Goal: Communication & Community: Answer question/provide support

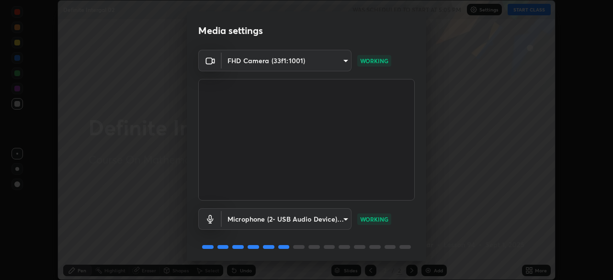
scroll to position [34, 0]
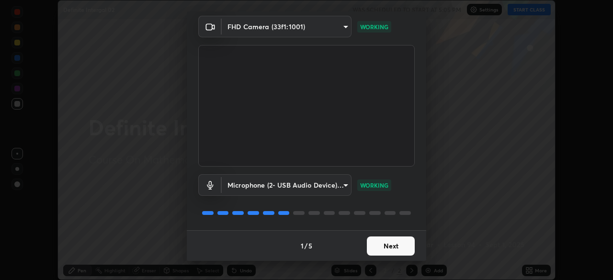
click at [381, 241] on button "Next" at bounding box center [391, 246] width 48 height 19
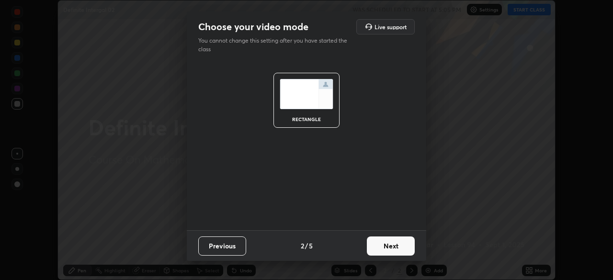
scroll to position [0, 0]
click at [381, 246] on button "Next" at bounding box center [391, 246] width 48 height 19
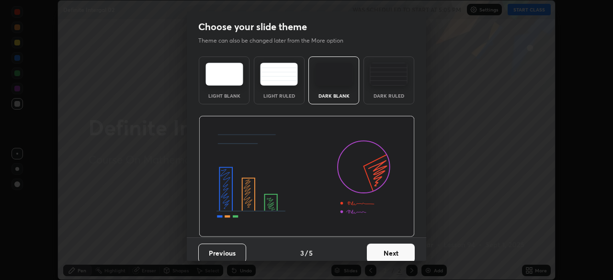
click at [381, 246] on button "Next" at bounding box center [391, 253] width 48 height 19
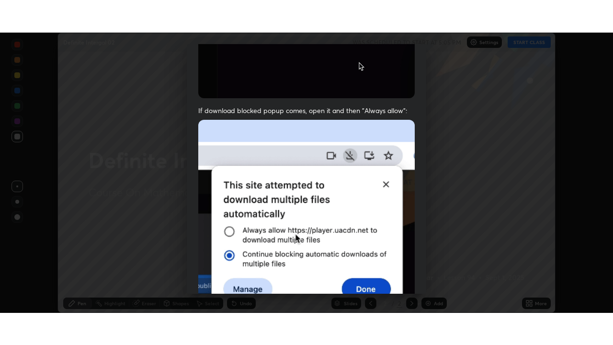
scroll to position [229, 0]
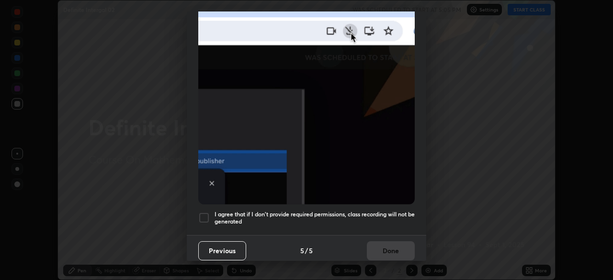
click at [382, 211] on h5 "I agree that if I don't provide required permissions, class recording will not …" at bounding box center [315, 218] width 200 height 15
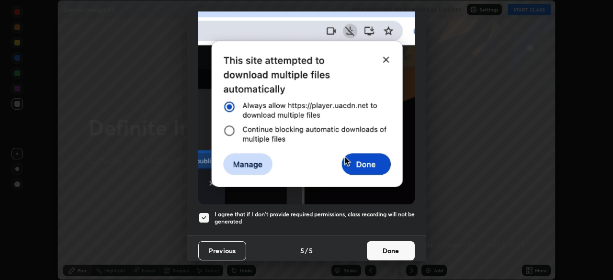
click at [379, 244] on button "Done" at bounding box center [391, 250] width 48 height 19
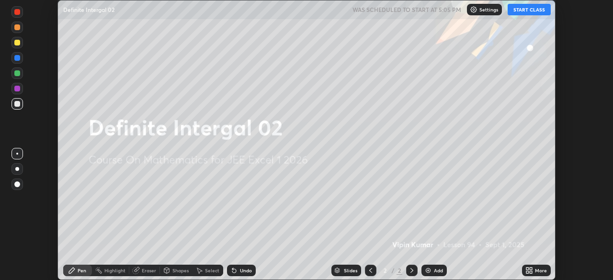
click at [531, 269] on icon at bounding box center [531, 269] width 2 height 2
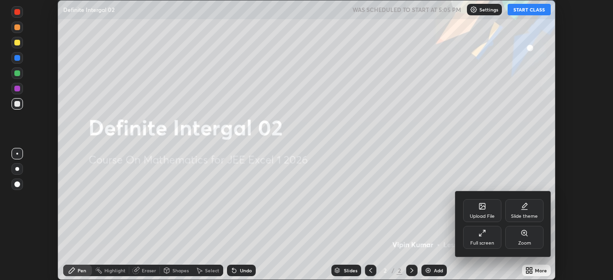
click at [484, 241] on div "Full screen" at bounding box center [482, 243] width 24 height 5
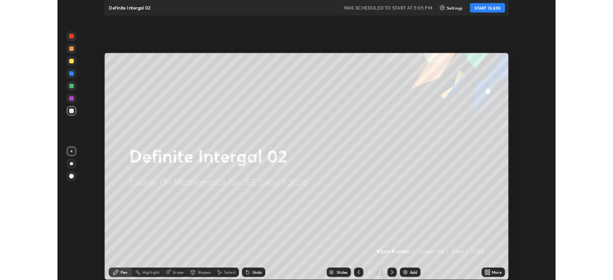
scroll to position [345, 613]
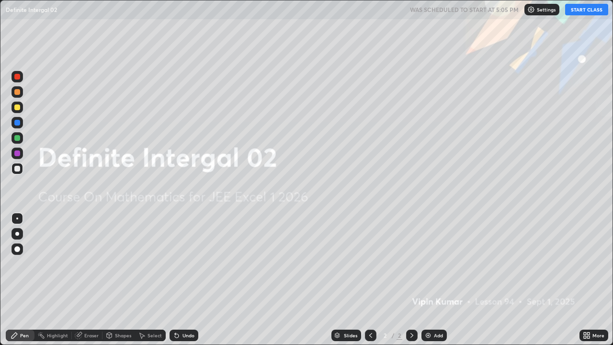
click at [436, 280] on div "Add" at bounding box center [438, 335] width 9 height 5
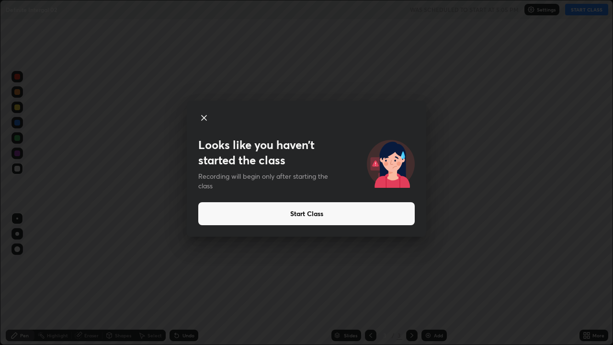
click at [199, 120] on icon at bounding box center [203, 117] width 11 height 11
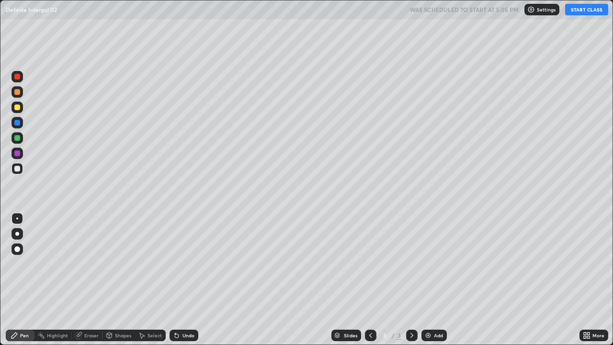
click at [441, 280] on div "Add" at bounding box center [438, 335] width 9 height 5
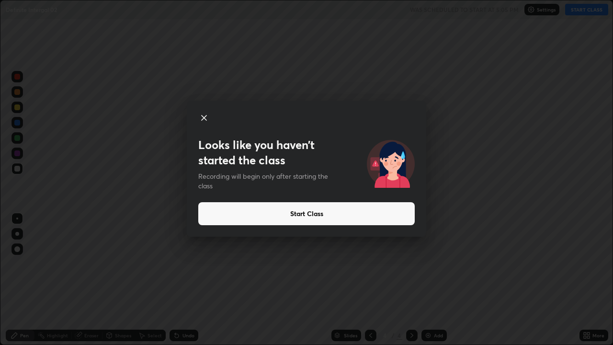
click at [202, 114] on icon at bounding box center [203, 117] width 11 height 11
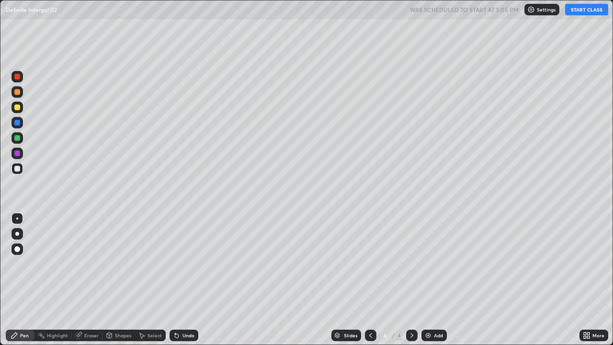
click at [581, 12] on button "START CLASS" at bounding box center [586, 9] width 43 height 11
click at [434, 280] on div "Add" at bounding box center [438, 335] width 9 height 5
click at [177, 280] on div "Undo" at bounding box center [184, 335] width 29 height 11
click at [183, 280] on div "Undo" at bounding box center [189, 335] width 12 height 5
click at [432, 280] on div "Add" at bounding box center [434, 335] width 25 height 11
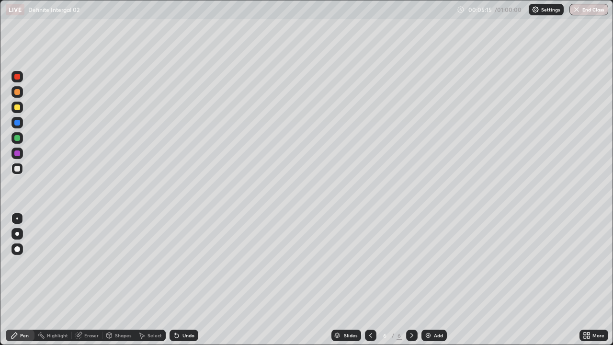
click at [183, 280] on div "Undo" at bounding box center [189, 335] width 12 height 5
click at [186, 280] on div "Undo" at bounding box center [189, 335] width 12 height 5
click at [183, 280] on div "Undo" at bounding box center [189, 335] width 12 height 5
click at [175, 280] on icon at bounding box center [177, 336] width 4 height 4
click at [186, 280] on div "Undo" at bounding box center [189, 335] width 12 height 5
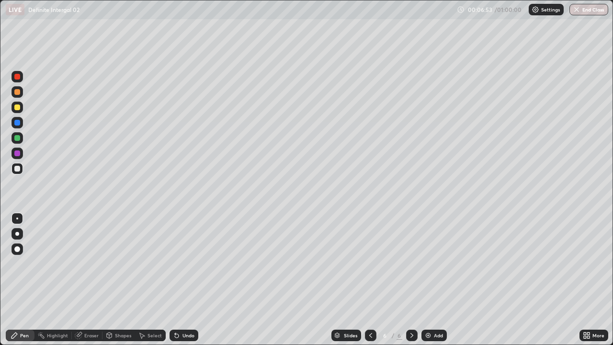
click at [183, 280] on div "Undo" at bounding box center [189, 335] width 12 height 5
click at [430, 280] on img at bounding box center [428, 335] width 8 height 8
click at [90, 280] on div "Eraser" at bounding box center [91, 335] width 14 height 5
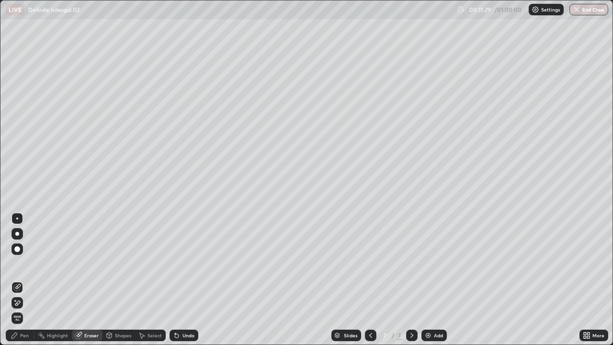
click at [18, 249] on div at bounding box center [17, 249] width 6 height 6
click at [17, 280] on icon at bounding box center [15, 335] width 8 height 8
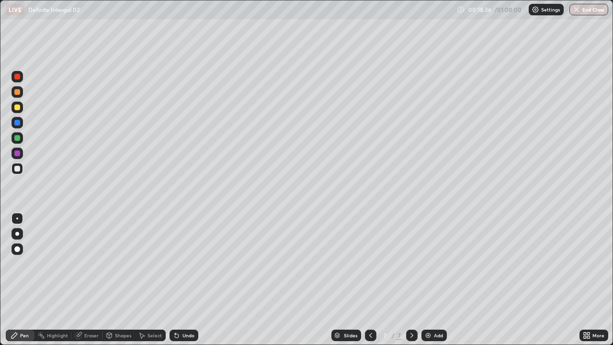
click at [434, 280] on div "Add" at bounding box center [438, 335] width 9 height 5
click at [184, 280] on div "Undo" at bounding box center [189, 335] width 12 height 5
click at [181, 280] on div "Undo" at bounding box center [184, 335] width 29 height 11
click at [183, 280] on div "Undo" at bounding box center [184, 335] width 29 height 11
click at [437, 280] on div "Add" at bounding box center [438, 335] width 9 height 5
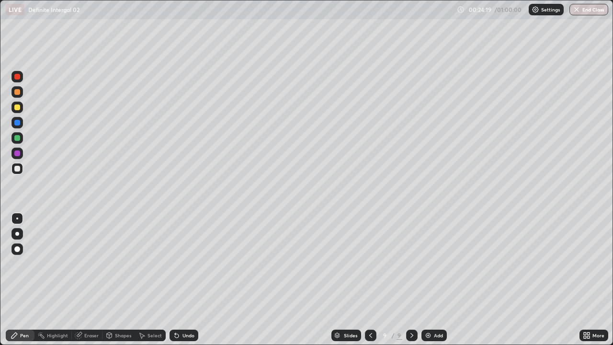
click at [434, 280] on div "Add" at bounding box center [438, 335] width 9 height 5
click at [184, 280] on div "Undo" at bounding box center [189, 335] width 12 height 5
click at [88, 280] on div "Eraser" at bounding box center [91, 335] width 14 height 5
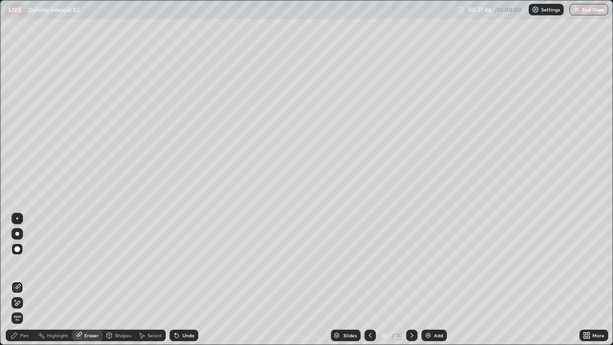
click at [19, 280] on div "Pen" at bounding box center [20, 335] width 29 height 11
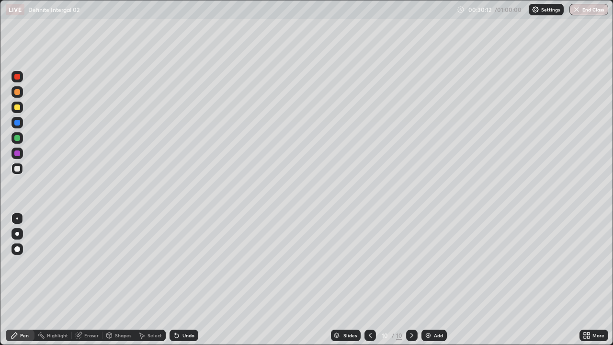
click at [437, 280] on div "Add" at bounding box center [434, 335] width 25 height 11
click at [187, 280] on div "Undo" at bounding box center [189, 335] width 12 height 5
click at [431, 280] on img at bounding box center [428, 335] width 8 height 8
click at [188, 280] on div "Undo" at bounding box center [189, 335] width 12 height 5
click at [436, 280] on div "Add" at bounding box center [438, 335] width 9 height 5
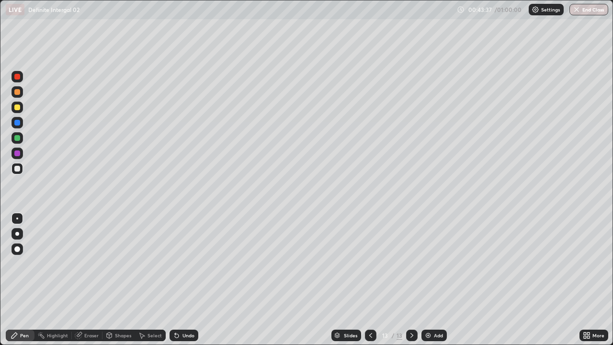
click at [433, 280] on div "Add" at bounding box center [434, 335] width 25 height 11
click at [435, 280] on div "Add" at bounding box center [434, 335] width 25 height 11
click at [586, 12] on button "End Class" at bounding box center [589, 9] width 39 height 11
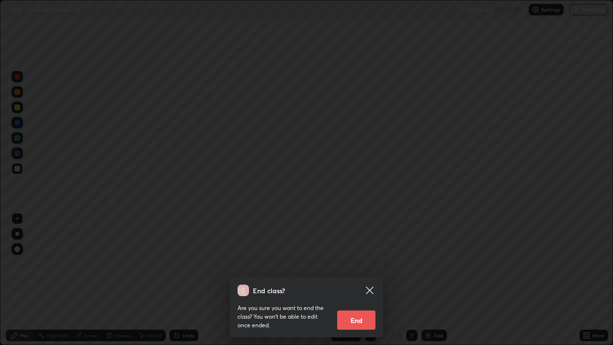
click at [354, 280] on button "End" at bounding box center [356, 319] width 38 height 19
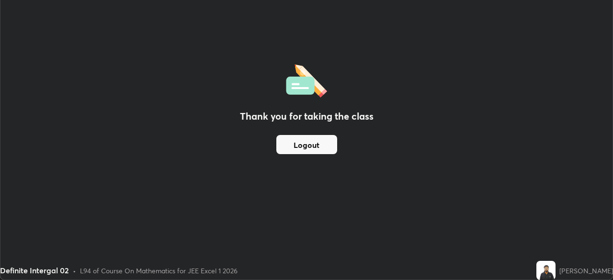
scroll to position [47624, 47291]
